Goal: Transaction & Acquisition: Purchase product/service

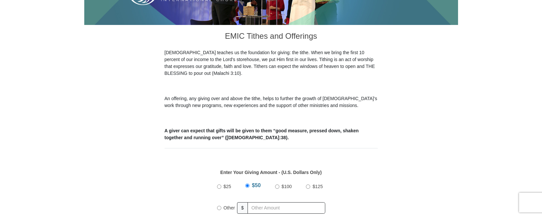
scroll to position [214, 0]
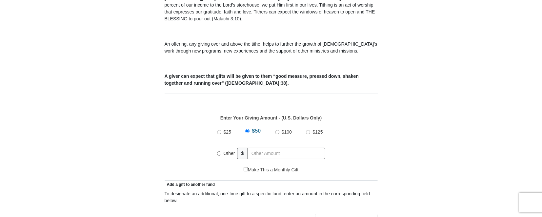
click at [219, 151] on input "Other" at bounding box center [219, 153] width 4 height 4
radio input "true"
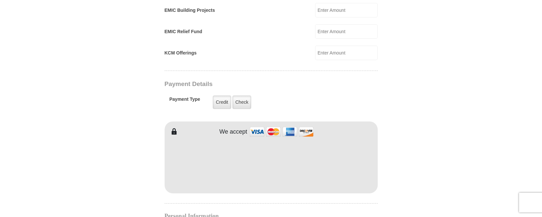
scroll to position [464, 0]
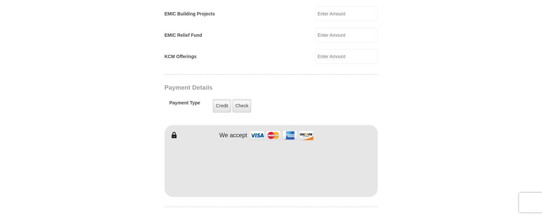
type input "200.00"
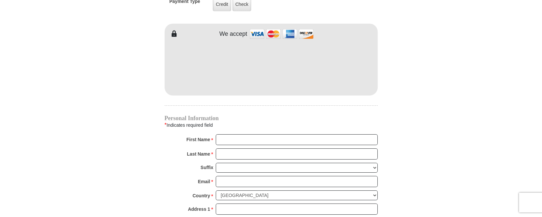
scroll to position [570, 0]
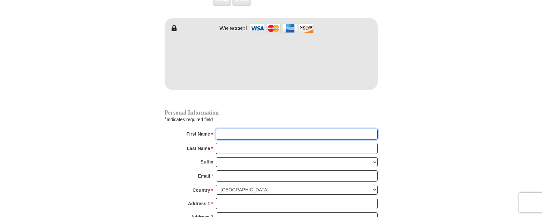
click at [224, 129] on input "First Name *" at bounding box center [297, 134] width 162 height 11
type input "[PERSON_NAME] and [PERSON_NAME]"
type input "[PERSON_NAME]"
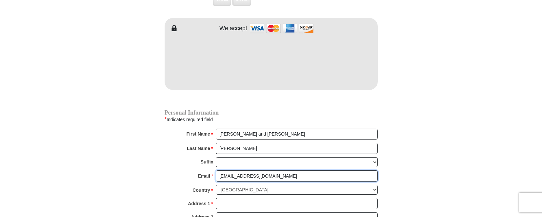
type input "[EMAIL_ADDRESS][DOMAIN_NAME]"
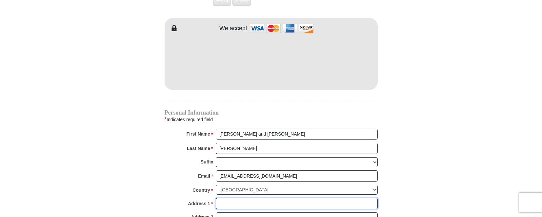
click at [225, 198] on input "Address 1 *" at bounding box center [297, 203] width 162 height 11
click at [239, 198] on input "3662" at bounding box center [297, 203] width 162 height 11
type input "[STREET_ADDRESS]"
type input "[PERSON_NAME]"
select select "[GEOGRAPHIC_DATA]"
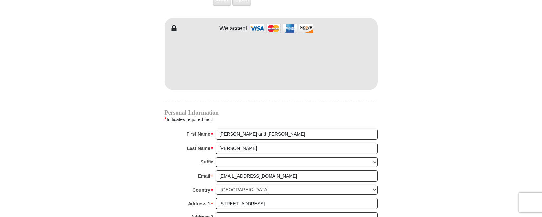
type input "75707"
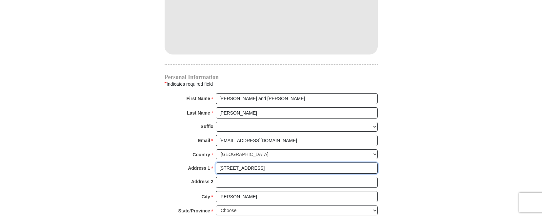
scroll to position [642, 0]
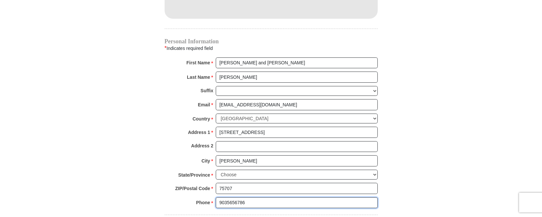
click at [227, 197] on input "9035656786" at bounding box center [297, 202] width 162 height 11
click at [237, 197] on input "903-5656786" at bounding box center [297, 202] width 162 height 11
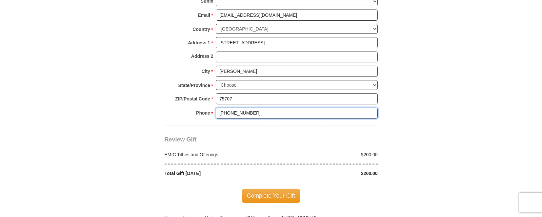
scroll to position [749, 0]
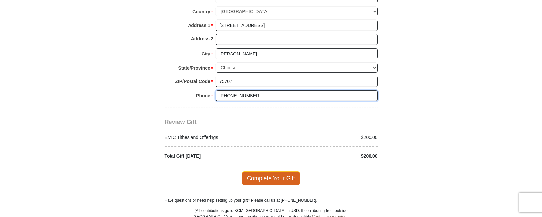
type input "[PHONE_NUMBER]"
click at [272, 171] on span "Complete Your Gift" at bounding box center [271, 178] width 58 height 14
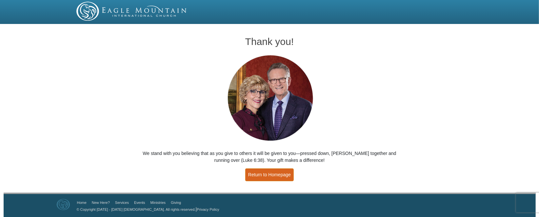
click at [273, 174] on link "Return to Homepage" at bounding box center [269, 174] width 49 height 13
